Goal: Task Accomplishment & Management: Use online tool/utility

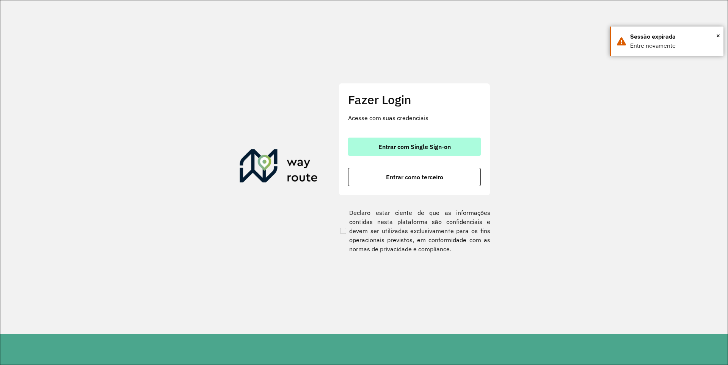
click at [395, 149] on span "Entrar com Single Sign-on" at bounding box center [414, 147] width 72 height 6
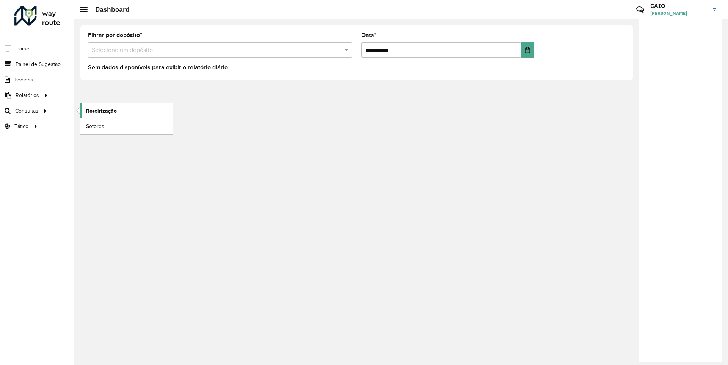
click at [109, 114] on span "Roteirização" at bounding box center [101, 111] width 31 height 8
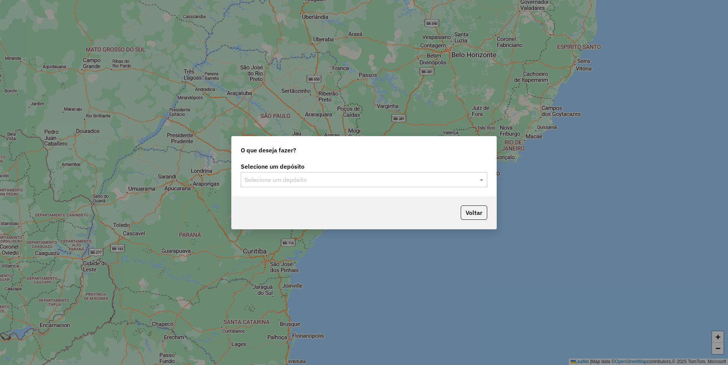
click at [363, 181] on input "text" at bounding box center [356, 179] width 224 height 9
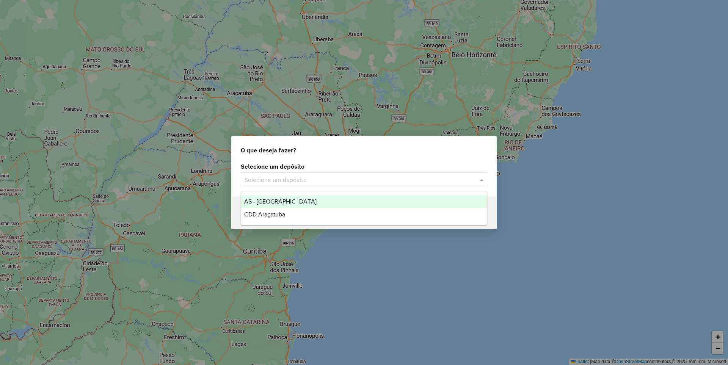
click at [274, 212] on span "CDD Araçatuba" at bounding box center [264, 214] width 41 height 6
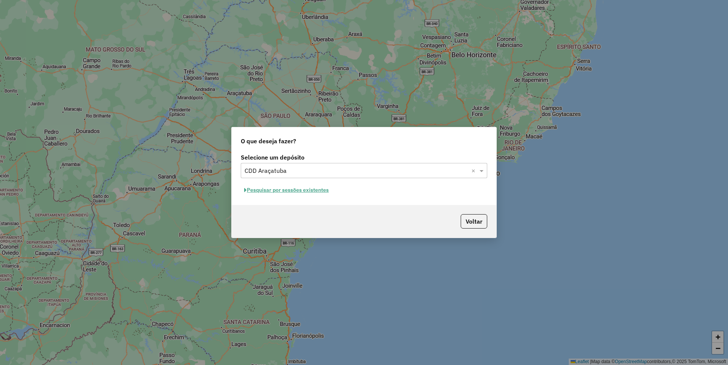
click at [283, 192] on button "Pesquisar por sessões existentes" at bounding box center [286, 190] width 91 height 12
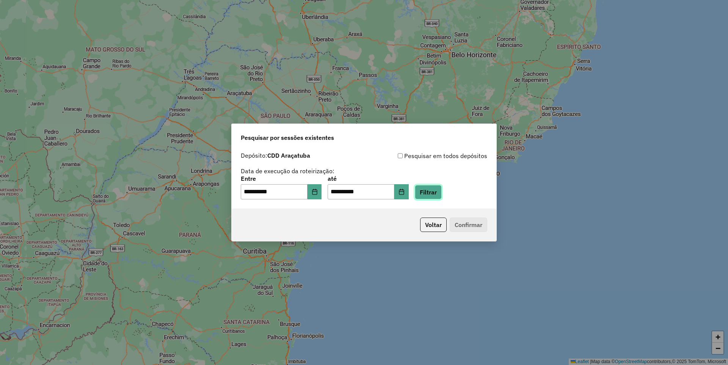
click at [441, 198] on button "Filtrar" at bounding box center [428, 192] width 27 height 14
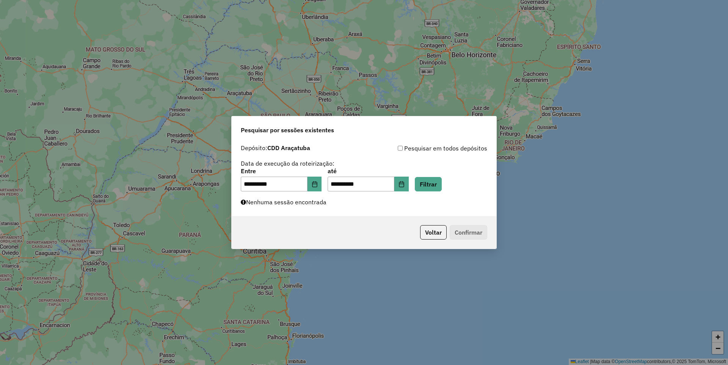
click at [441, 194] on div "**********" at bounding box center [364, 179] width 265 height 76
click at [441, 185] on button "Filtrar" at bounding box center [428, 184] width 27 height 14
click at [404, 185] on icon "Choose Date" at bounding box center [401, 184] width 6 height 6
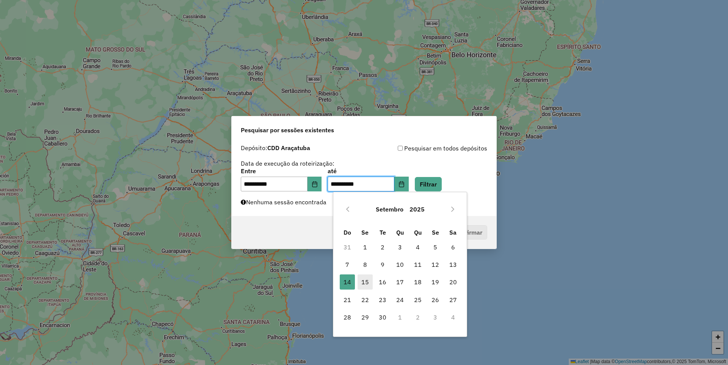
click at [364, 280] on span "15" at bounding box center [364, 281] width 15 height 15
type input "**********"
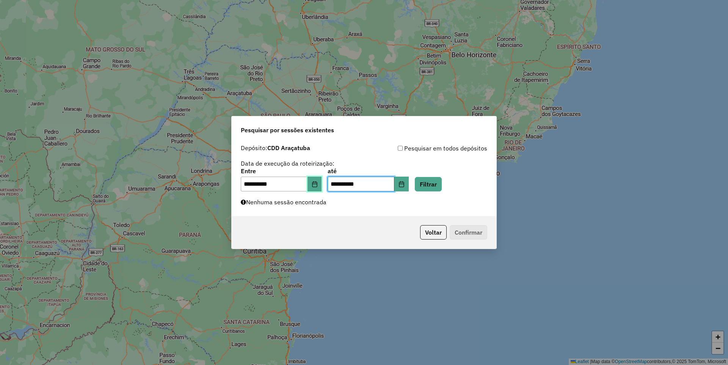
click at [322, 183] on button "Choose Date" at bounding box center [314, 184] width 14 height 15
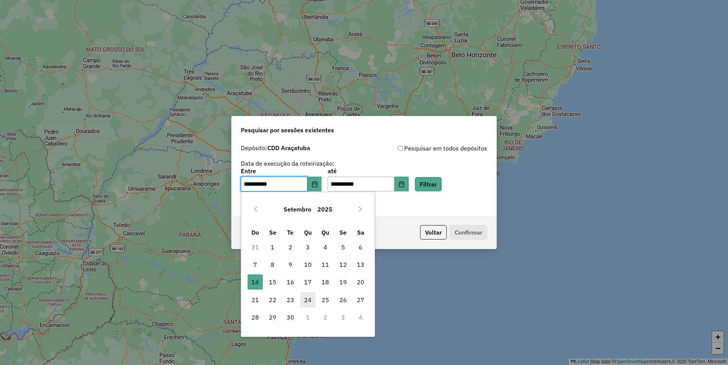
drag, startPoint x: 273, startPoint y: 282, endPoint x: 305, endPoint y: 299, distance: 36.8
click at [272, 282] on span "15" at bounding box center [272, 281] width 15 height 15
type input "**********"
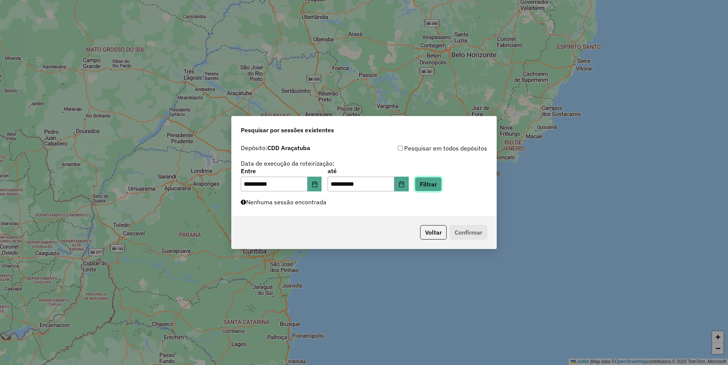
click at [441, 186] on button "Filtrar" at bounding box center [428, 184] width 27 height 14
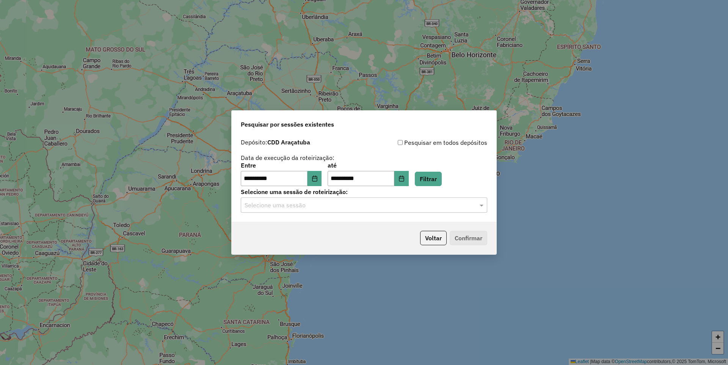
drag, startPoint x: 307, startPoint y: 205, endPoint x: 298, endPoint y: 243, distance: 39.0
click at [307, 207] on input "text" at bounding box center [356, 205] width 224 height 9
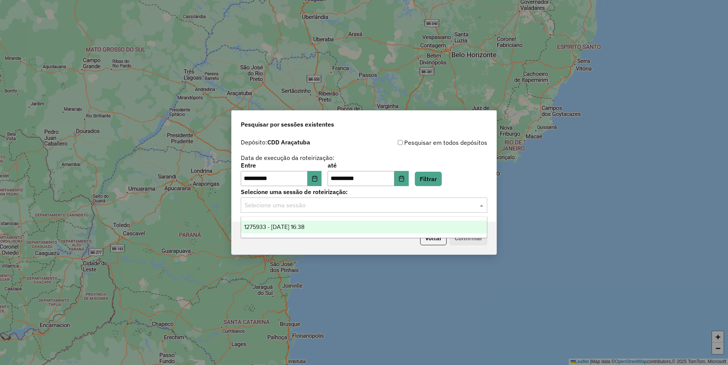
click at [306, 234] on ng-dropdown-panel "1275933 - 15/09/2025 16:38" at bounding box center [364, 227] width 246 height 22
click at [332, 225] on div "1275933 - 15/09/2025 16:38" at bounding box center [364, 227] width 246 height 13
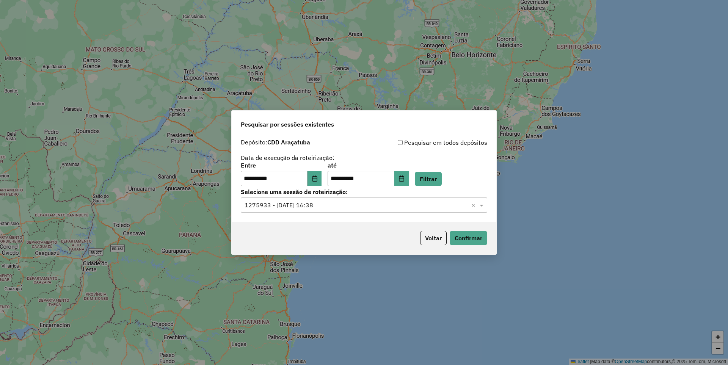
click at [467, 252] on div "Voltar Confirmar" at bounding box center [364, 238] width 265 height 33
click at [474, 243] on button "Confirmar" at bounding box center [468, 238] width 38 height 14
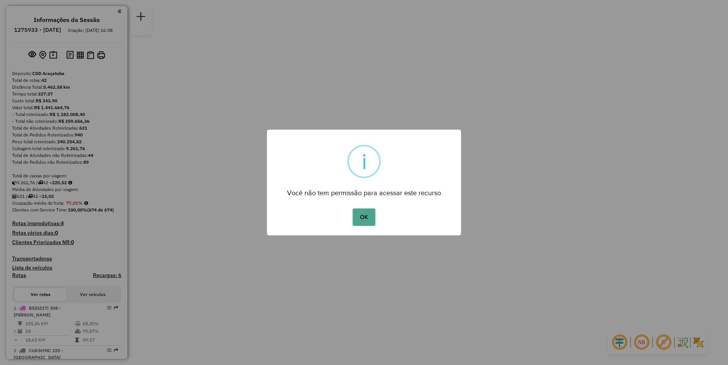
click at [637, 109] on div "× i Você não tem permissão para acessar este recurso OK No Cancel" at bounding box center [364, 182] width 728 height 365
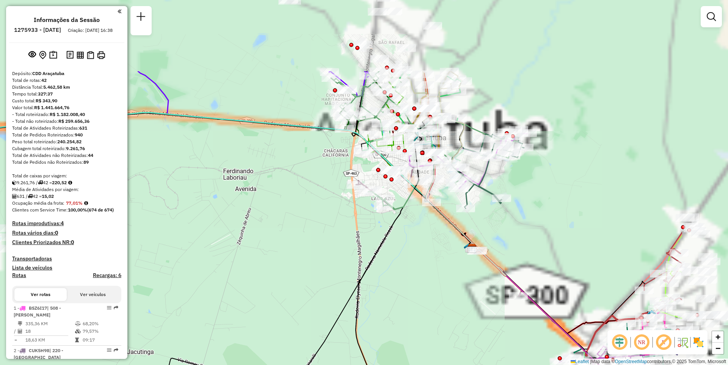
drag, startPoint x: 429, startPoint y: 114, endPoint x: 355, endPoint y: 183, distance: 101.1
click at [302, 236] on div "Janela de atendimento Grade de atendimento Capacidade Transportadoras Veículos …" at bounding box center [364, 182] width 728 height 365
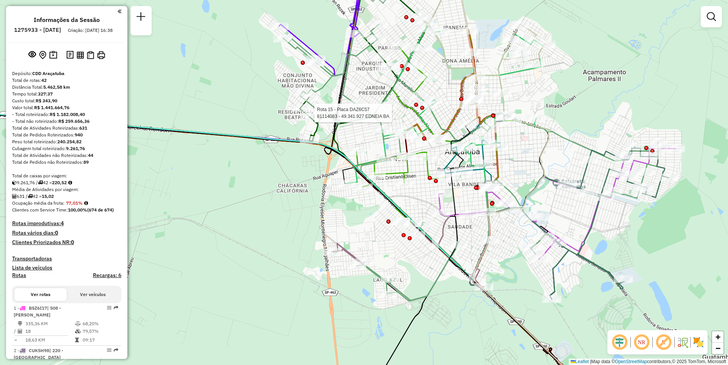
select select "**********"
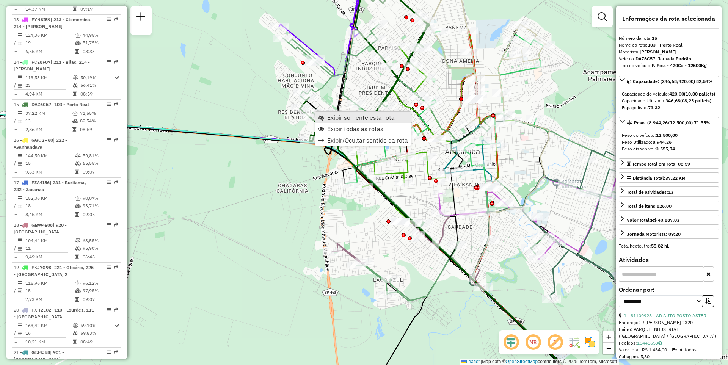
scroll to position [871, 0]
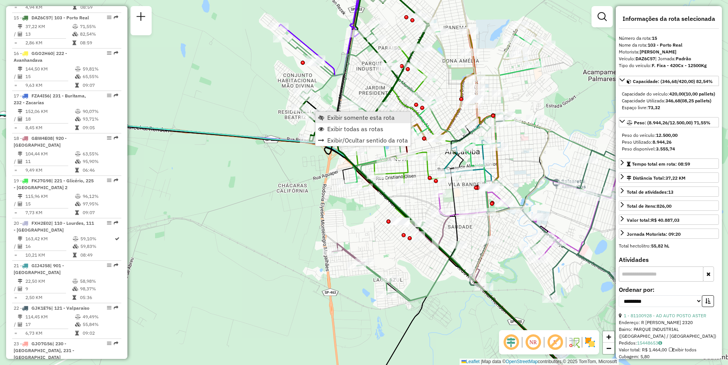
click at [339, 116] on span "Exibir somente esta rota" at bounding box center [360, 117] width 67 height 6
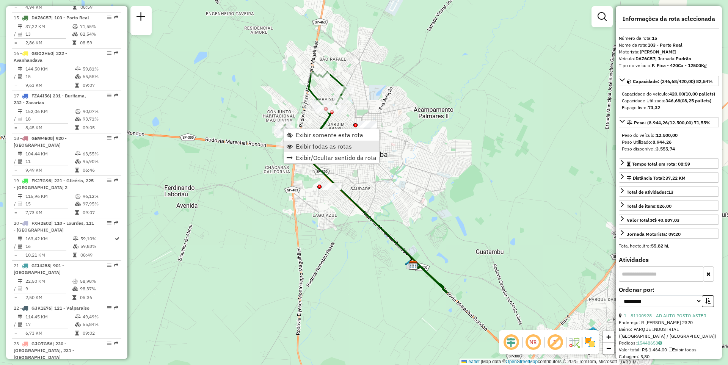
click at [322, 143] on span "Exibir todas as rotas" at bounding box center [324, 146] width 56 height 6
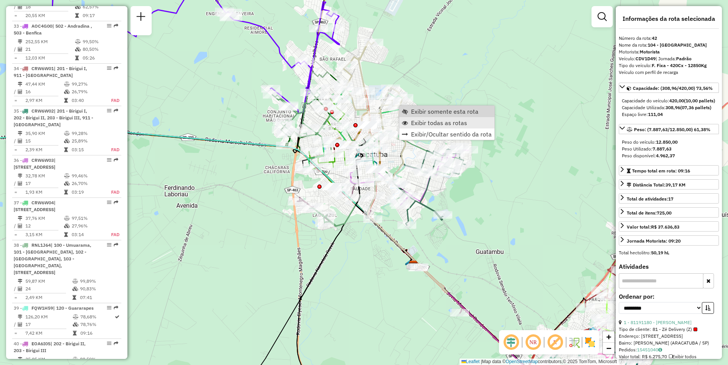
scroll to position [1872, 0]
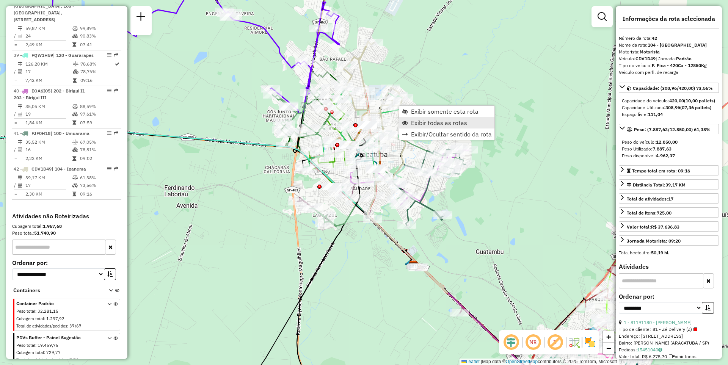
click at [422, 123] on span "Exibir todas as rotas" at bounding box center [439, 123] width 56 height 6
click at [414, 117] on span "Exibir somente esta rota" at bounding box center [439, 116] width 67 height 6
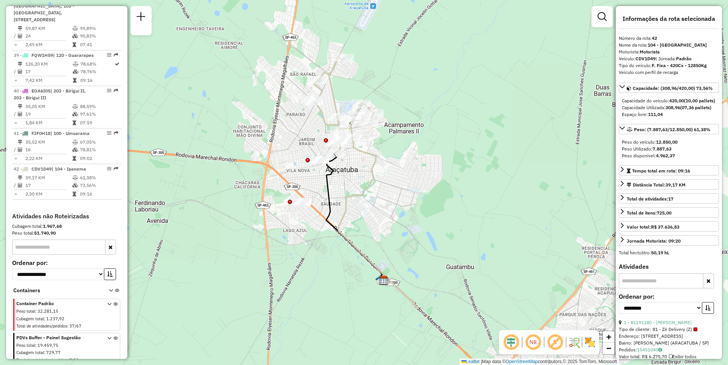
click at [391, 342] on div "Janela de atendimento Grade de atendimento Capacidade Transportadoras Veículos …" at bounding box center [364, 182] width 728 height 365
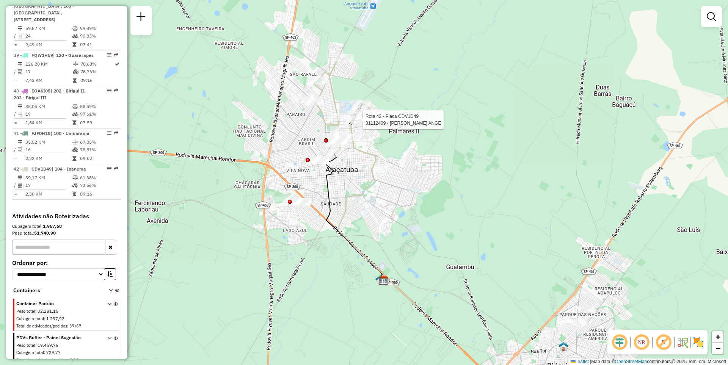
select select "**********"
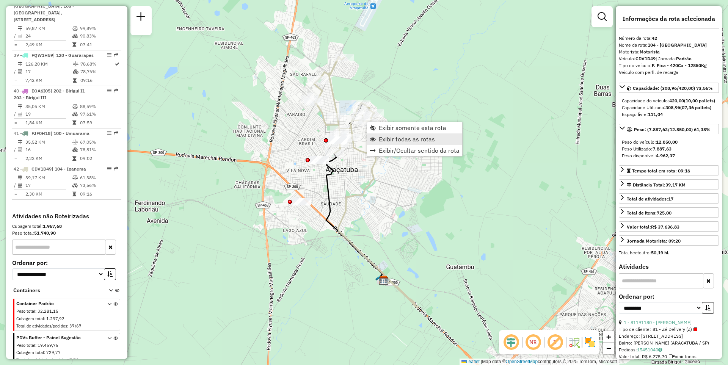
click at [407, 141] on span "Exibir todas as rotas" at bounding box center [407, 139] width 56 height 6
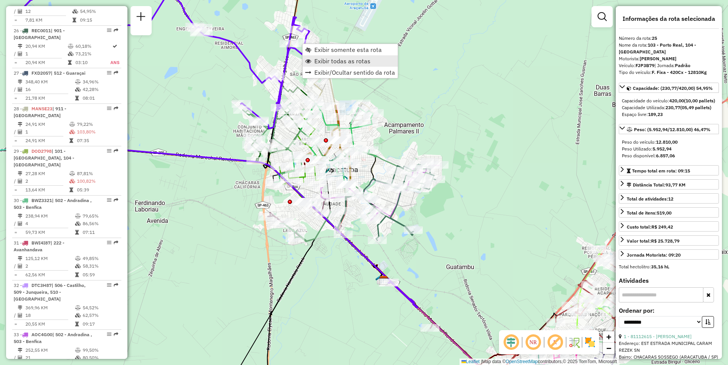
scroll to position [1282, 0]
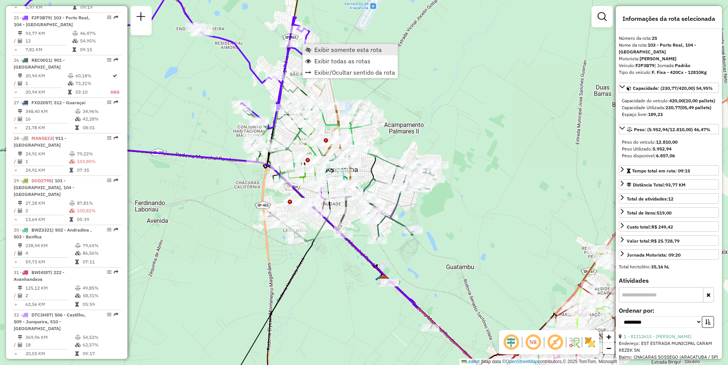
click at [332, 52] on span "Exibir somente esta rota" at bounding box center [347, 50] width 67 height 6
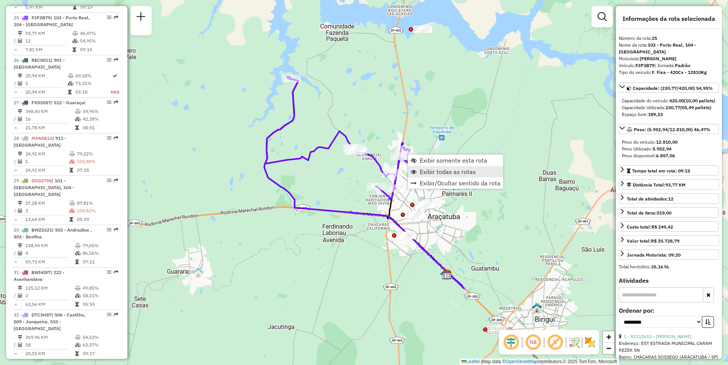
click at [442, 176] on link "Exibir todas as rotas" at bounding box center [455, 171] width 95 height 11
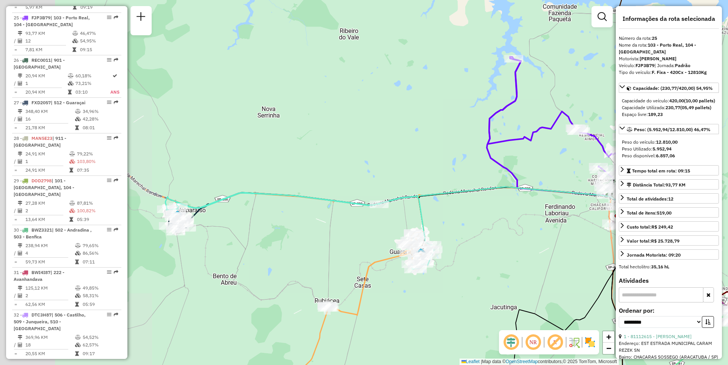
drag, startPoint x: 161, startPoint y: 210, endPoint x: 383, endPoint y: 190, distance: 222.5
click at [383, 190] on div "Janela de atendimento Grade de atendimento Capacidade Transportadoras Veículos …" at bounding box center [364, 182] width 728 height 365
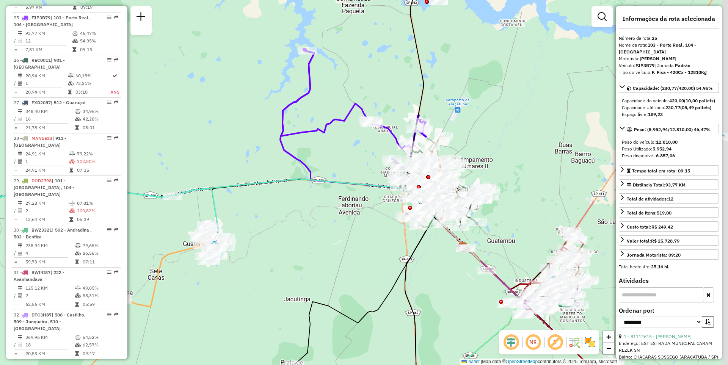
drag, startPoint x: 538, startPoint y: 264, endPoint x: 310, endPoint y: 248, distance: 228.7
click at [310, 248] on div "Janela de atendimento Grade de atendimento Capacidade Transportadoras Veículos …" at bounding box center [364, 182] width 728 height 365
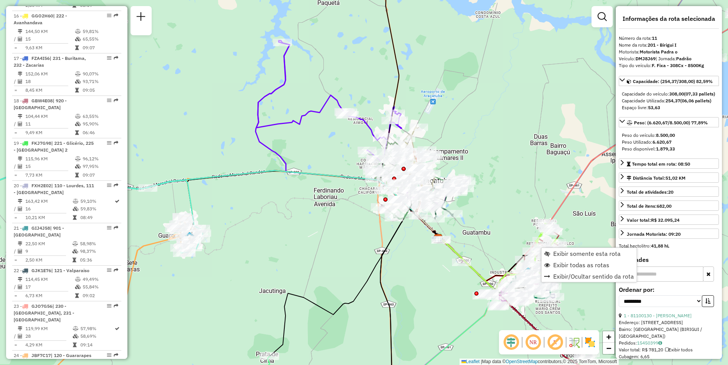
scroll to position [708, 0]
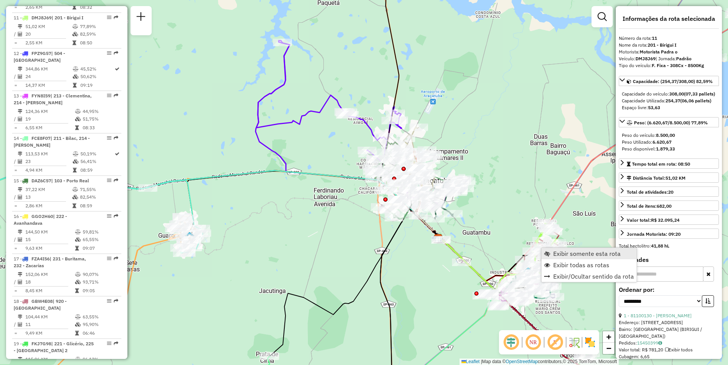
click at [567, 257] on span "Exibir somente esta rota" at bounding box center [586, 253] width 67 height 6
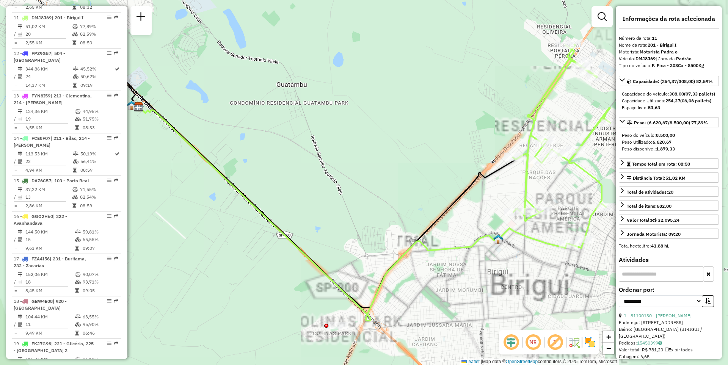
drag, startPoint x: 529, startPoint y: 236, endPoint x: 409, endPoint y: 247, distance: 121.0
click at [413, 247] on icon at bounding box center [353, 214] width 429 height 214
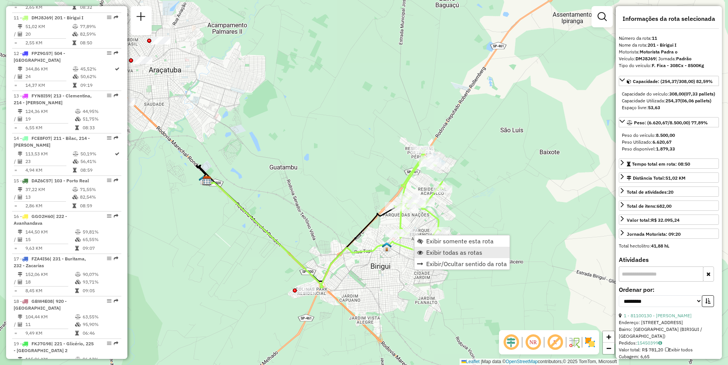
click at [437, 251] on span "Exibir todas as rotas" at bounding box center [454, 252] width 56 height 6
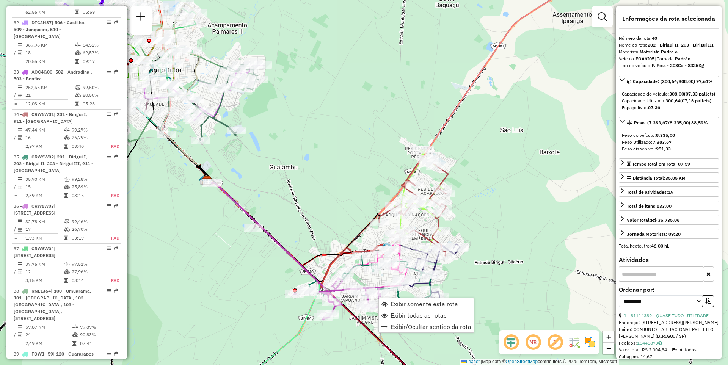
scroll to position [1872, 0]
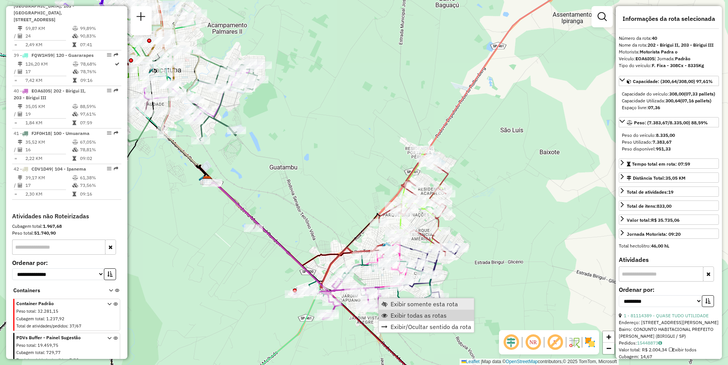
click at [407, 306] on span "Exibir somente esta rota" at bounding box center [423, 304] width 67 height 6
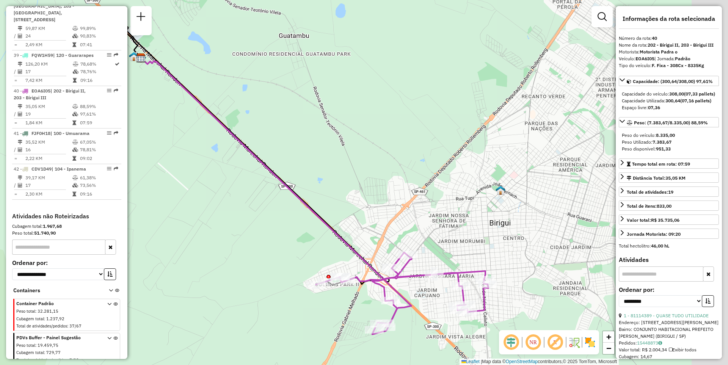
drag, startPoint x: 466, startPoint y: 269, endPoint x: 409, endPoint y: 267, distance: 56.9
click at [409, 266] on icon at bounding box center [402, 290] width 172 height 77
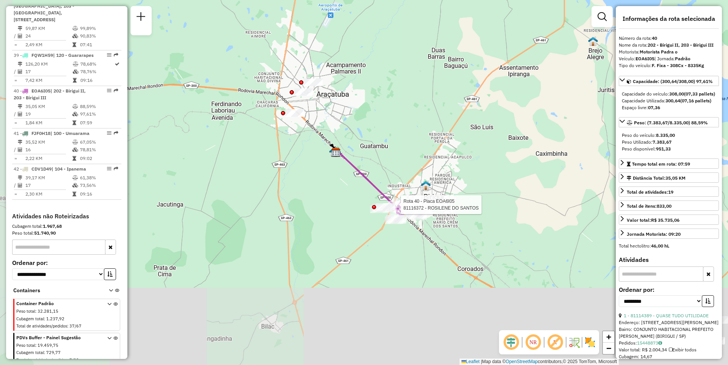
drag, startPoint x: 324, startPoint y: 285, endPoint x: 370, endPoint y: 203, distance: 93.8
click at [370, 203] on div "Rota 40 - Placa EOA6I05 81116372 - ROSILENE DO SANTOS Janela de atendimento Gra…" at bounding box center [364, 182] width 728 height 365
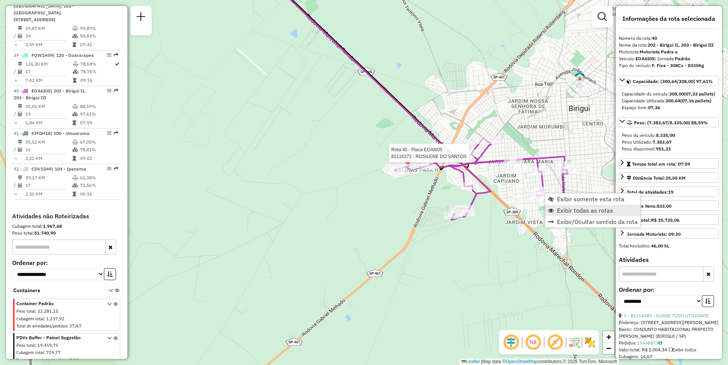
click at [560, 208] on span "Exibir todas as rotas" at bounding box center [585, 210] width 56 height 6
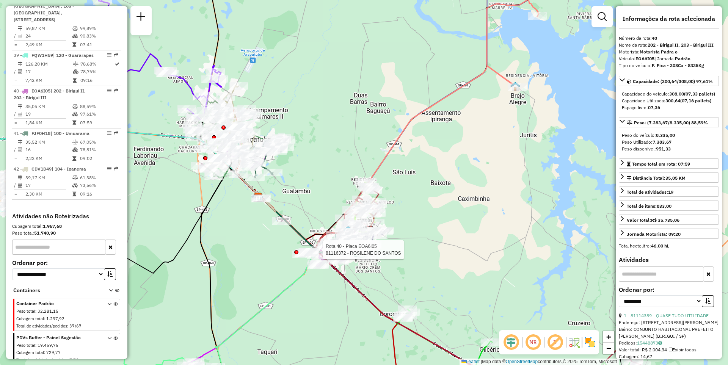
click at [301, 338] on div "Rota 40 - Placa EOA6I05 81116372 - ROSILENE DO SANTOS Janela de atendimento Gra…" at bounding box center [364, 182] width 728 height 365
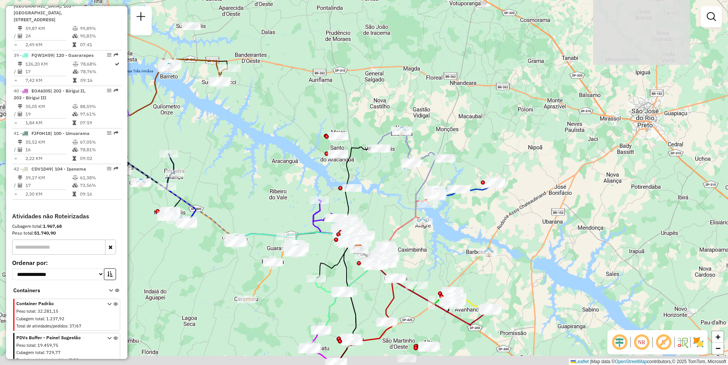
drag, startPoint x: 449, startPoint y: 249, endPoint x: 448, endPoint y: 229, distance: 20.1
click at [448, 229] on div "Janela de atendimento Grade de atendimento Capacidade Transportadoras Veículos …" at bounding box center [364, 182] width 728 height 365
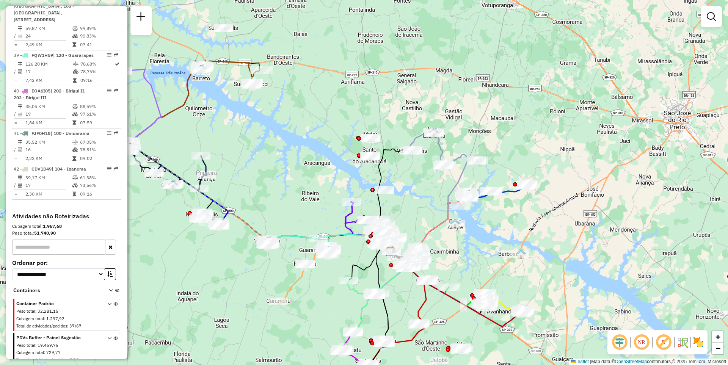
drag, startPoint x: 276, startPoint y: 143, endPoint x: 340, endPoint y: 152, distance: 64.4
click at [340, 152] on div "Janela de atendimento Grade de atendimento Capacidade Transportadoras Veículos …" at bounding box center [364, 182] width 728 height 365
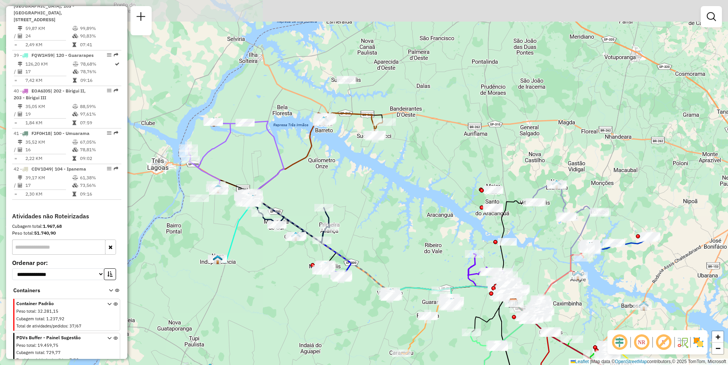
drag, startPoint x: 279, startPoint y: 131, endPoint x: 327, endPoint y: 164, distance: 58.8
click at [327, 164] on div "Janela de atendimento Grade de atendimento Capacidade Transportadoras Veículos …" at bounding box center [364, 182] width 728 height 365
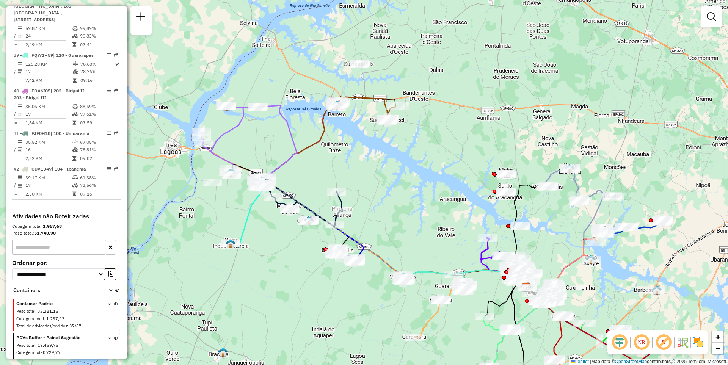
drag, startPoint x: 360, startPoint y: 222, endPoint x: 352, endPoint y: 214, distance: 11.3
click at [369, 213] on div "Janela de atendimento Grade de atendimento Capacidade Transportadoras Veículos …" at bounding box center [364, 182] width 728 height 365
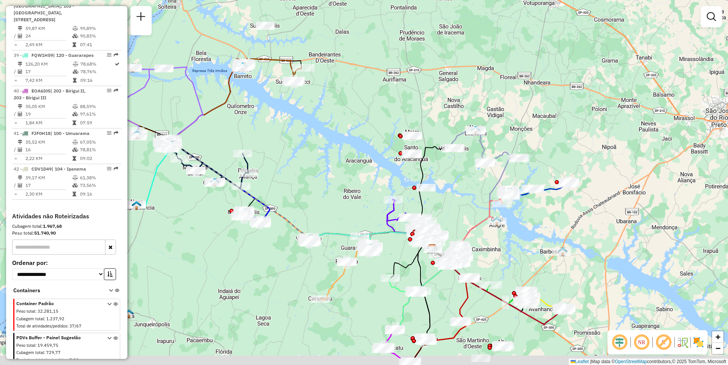
drag, startPoint x: 342, startPoint y: 212, endPoint x: 300, endPoint y: 180, distance: 53.0
click at [300, 180] on div "Janela de atendimento Grade de atendimento Capacidade Transportadoras Veículos …" at bounding box center [364, 182] width 728 height 365
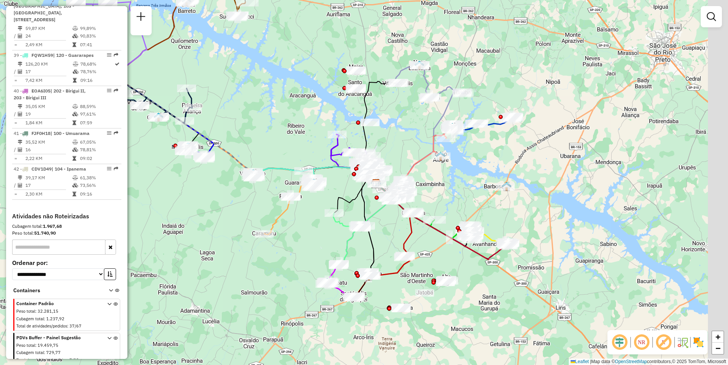
drag, startPoint x: 445, startPoint y: 224, endPoint x: 388, endPoint y: 151, distance: 93.1
click at [388, 151] on div "Janela de atendimento Grade de atendimento Capacidade Transportadoras Veículos …" at bounding box center [364, 182] width 728 height 365
